Goal: Transaction & Acquisition: Purchase product/service

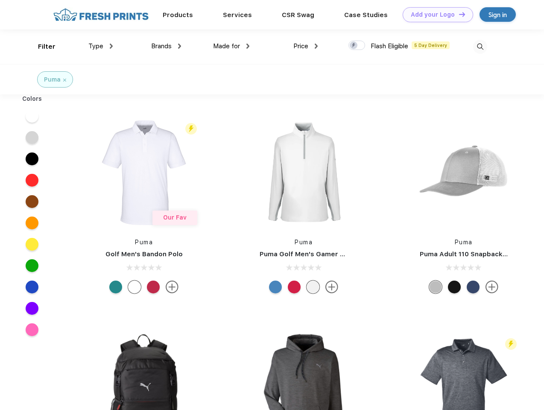
click at [435, 15] on link "Add your Logo Design Tool" at bounding box center [438, 14] width 71 height 15
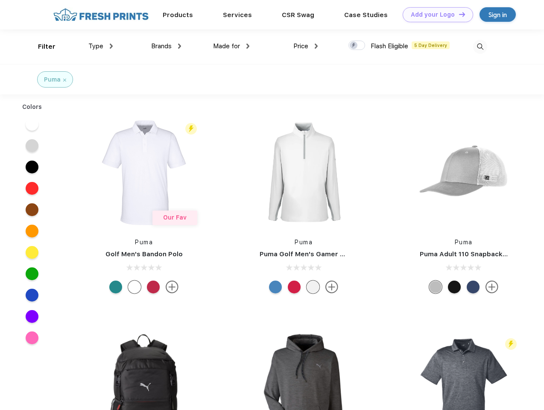
click at [0, 0] on div "Design Tool" at bounding box center [0, 0] width 0 height 0
click at [459, 14] on link "Add your Logo Design Tool" at bounding box center [438, 14] width 71 height 15
click at [41, 47] on div "Filter" at bounding box center [47, 47] width 18 height 10
click at [101, 46] on span "Type" at bounding box center [95, 46] width 15 height 8
click at [166, 46] on span "Brands" at bounding box center [161, 46] width 21 height 8
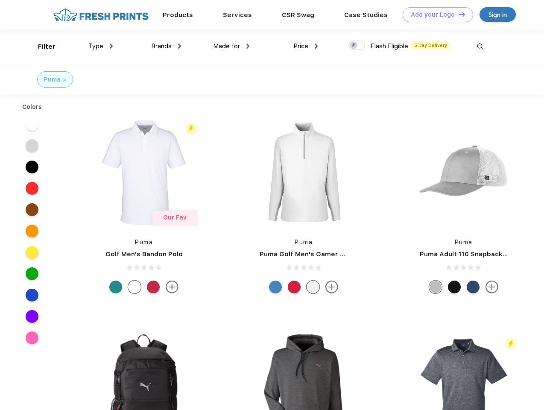
click at [232, 46] on span "Made for" at bounding box center [226, 46] width 27 height 8
click at [306, 46] on span "Price" at bounding box center [301, 46] width 15 height 8
click at [357, 46] on div at bounding box center [357, 45] width 17 height 9
click at [354, 46] on input "checkbox" at bounding box center [352, 43] width 6 height 6
click at [480, 47] on img at bounding box center [480, 47] width 14 height 14
